Goal: Check status: Check status

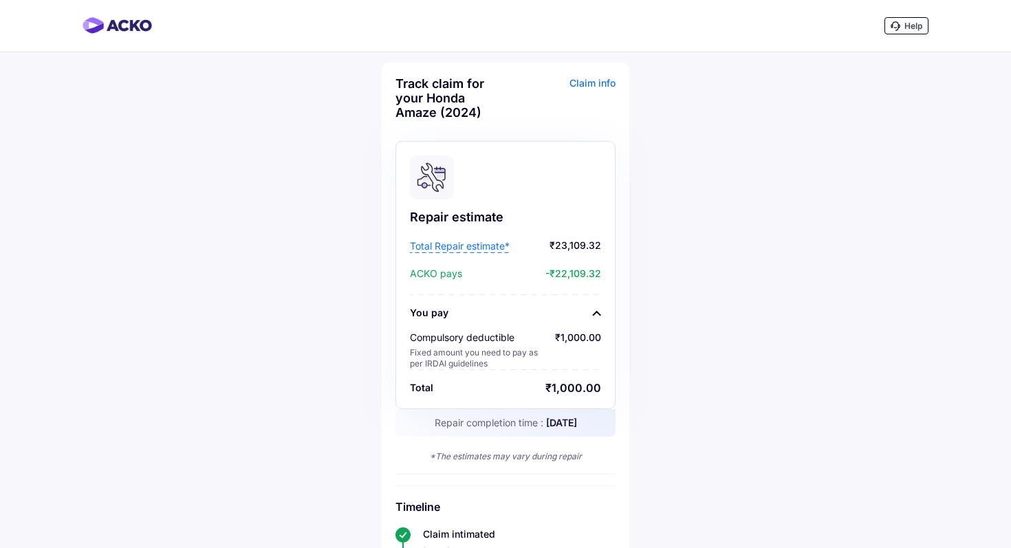
click at [492, 245] on span "Total Repair estimate*" at bounding box center [460, 246] width 100 height 14
click at [463, 250] on span "Total Repair estimate*" at bounding box center [460, 246] width 100 height 14
